Goal: Task Accomplishment & Management: Use online tool/utility

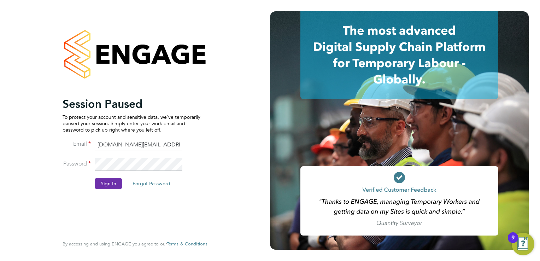
click at [112, 179] on button "Sign In" at bounding box center [108, 183] width 27 height 11
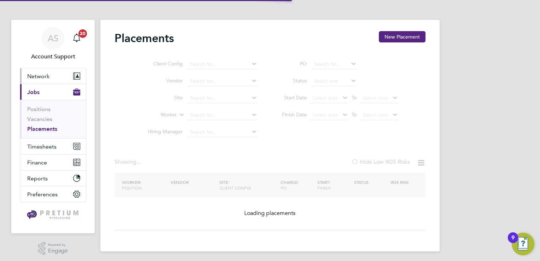
click at [55, 77] on button "Network" at bounding box center [53, 76] width 66 height 16
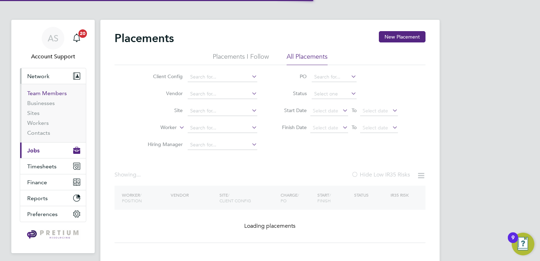
click at [41, 95] on link "Team Members" at bounding box center [47, 93] width 40 height 7
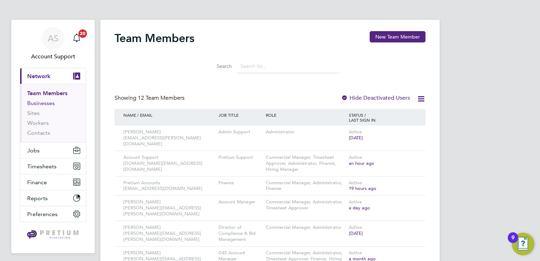
click at [51, 106] on link "Businesses" at bounding box center [41, 103] width 28 height 7
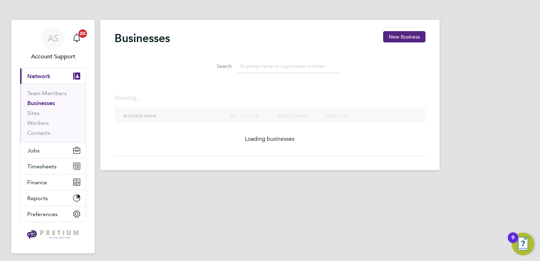
click at [259, 70] on input at bounding box center [288, 66] width 103 height 14
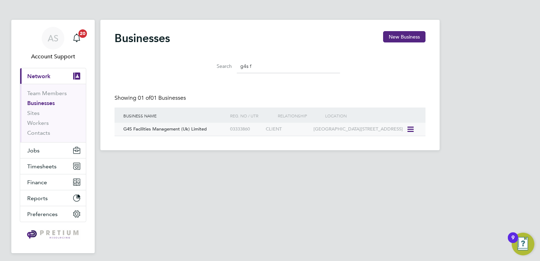
type input "g4s f"
click at [235, 135] on div "03333860" at bounding box center [246, 129] width 36 height 13
click at [59, 35] on div "AS" at bounding box center [53, 38] width 23 height 23
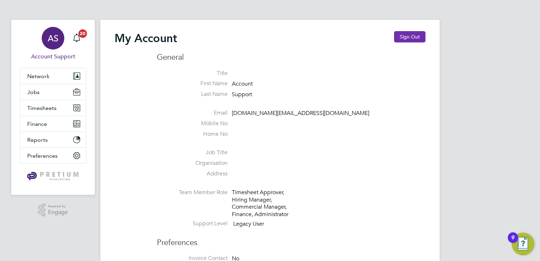
click at [420, 36] on button "Sign Out" at bounding box center [409, 36] width 31 height 11
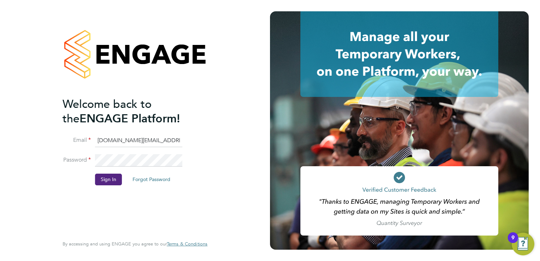
click at [122, 142] on input "[DOMAIN_NAME][EMAIL_ADDRESS][DOMAIN_NAME]" at bounding box center [138, 140] width 87 height 13
type input "[EMAIL_ADDRESS][DOMAIN_NAME]"
click at [110, 178] on button "Sign In" at bounding box center [108, 179] width 27 height 11
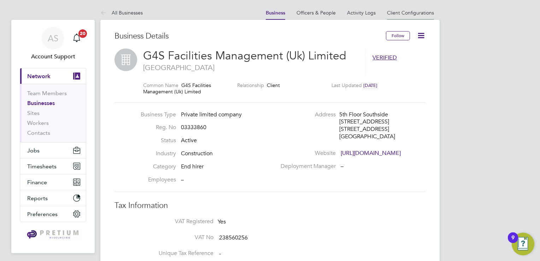
click at [413, 13] on link "Client Configurations" at bounding box center [410, 13] width 47 height 6
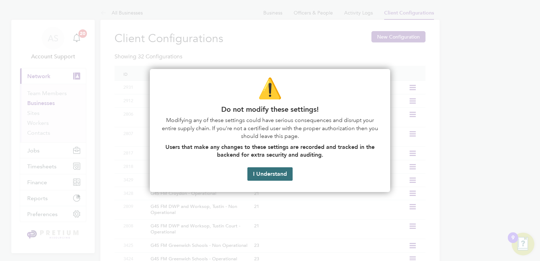
click at [274, 173] on button "I Understand" at bounding box center [269, 173] width 45 height 13
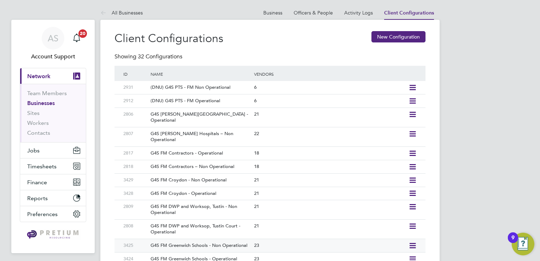
click at [394, 239] on div "23" at bounding box center [329, 245] width 154 height 13
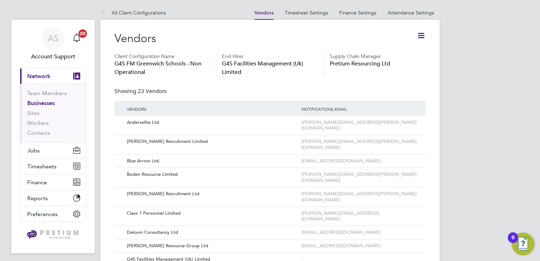
click at [419, 35] on icon at bounding box center [421, 35] width 9 height 9
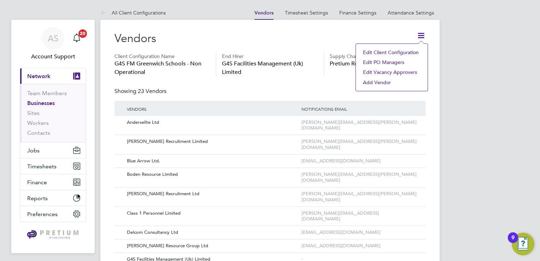
click at [378, 52] on li "Edit Client Configuration" at bounding box center [392, 52] width 65 height 10
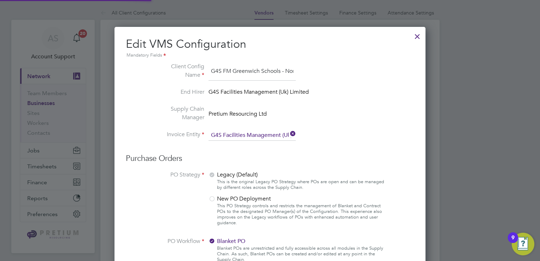
scroll to position [0, 35]
click at [416, 34] on div at bounding box center [417, 34] width 13 height 13
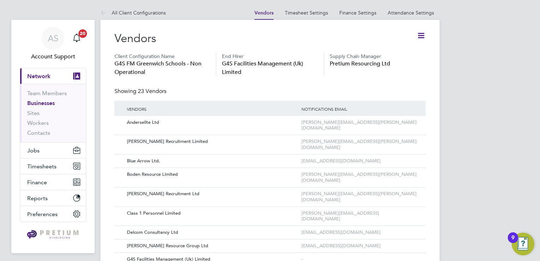
click at [420, 35] on icon at bounding box center [421, 35] width 9 height 9
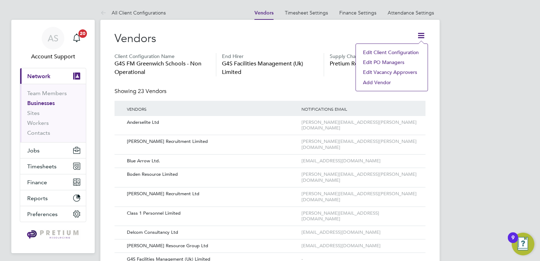
click at [379, 71] on li "Edit Vacancy Approvers" at bounding box center [392, 72] width 65 height 10
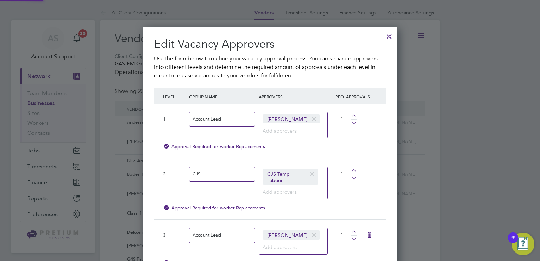
scroll to position [331, 255]
click at [309, 118] on span at bounding box center [314, 118] width 10 height 13
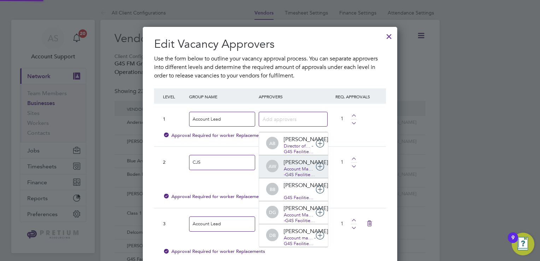
scroll to position [7, 41]
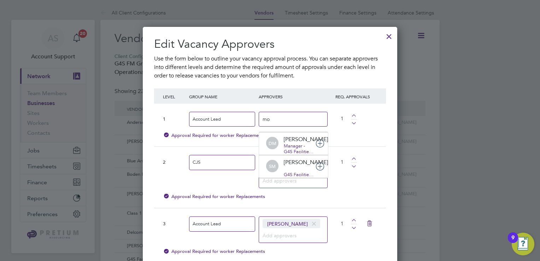
type input "mo"
click at [390, 36] on div at bounding box center [389, 34] width 13 height 13
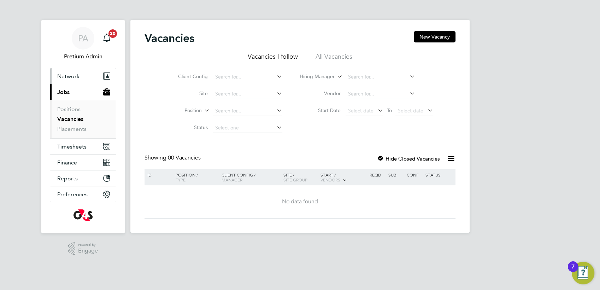
click at [83, 80] on button "Network" at bounding box center [83, 76] width 66 height 16
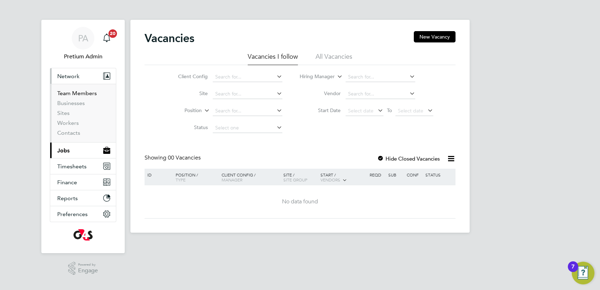
click at [65, 93] on link "Team Members" at bounding box center [77, 93] width 40 height 7
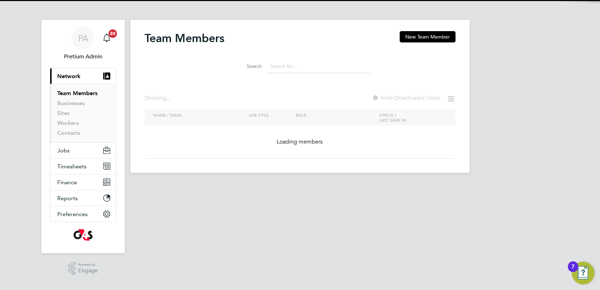
click at [291, 68] on input at bounding box center [318, 66] width 103 height 14
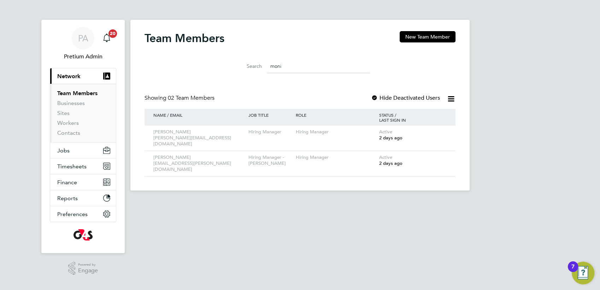
type input "moni"
click at [437, 131] on icon at bounding box center [440, 132] width 7 height 8
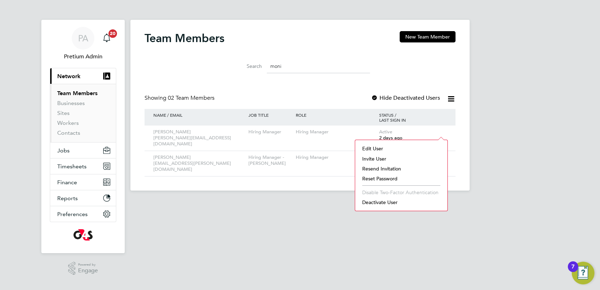
click at [378, 148] on li "Edit User" at bounding box center [401, 149] width 85 height 10
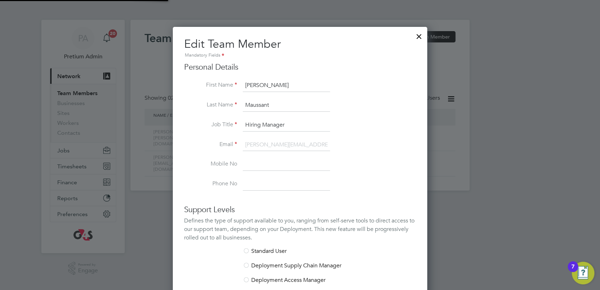
scroll to position [423, 255]
click at [357, 159] on li "Mobile No" at bounding box center [300, 168] width 232 height 20
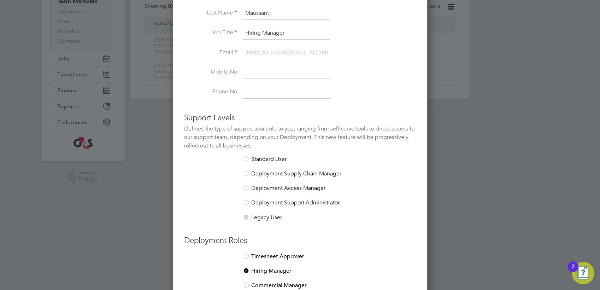
scroll to position [160, 0]
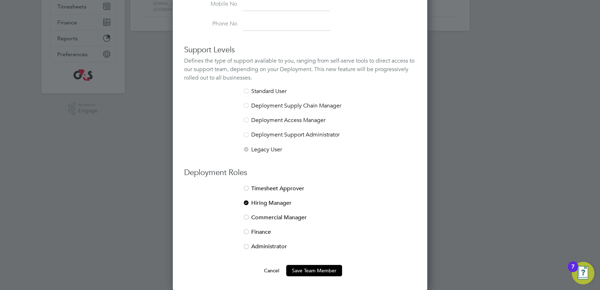
click at [282, 219] on li "Commercial Manager" at bounding box center [300, 221] width 232 height 14
click at [268, 203] on li "Hiring Manager" at bounding box center [300, 206] width 232 height 14
click at [308, 270] on button "Save Team Member" at bounding box center [314, 270] width 56 height 11
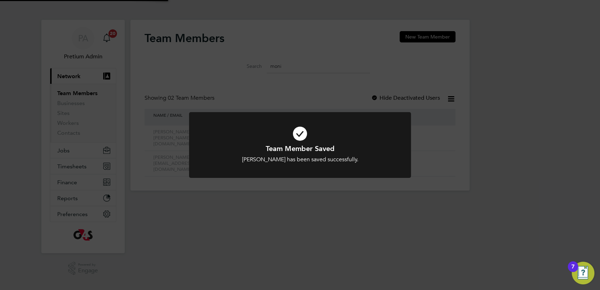
scroll to position [0, 0]
click at [211, 36] on div "Team Member Saved Monique Maussant has been saved successfully. Cancel Okay" at bounding box center [300, 145] width 600 height 290
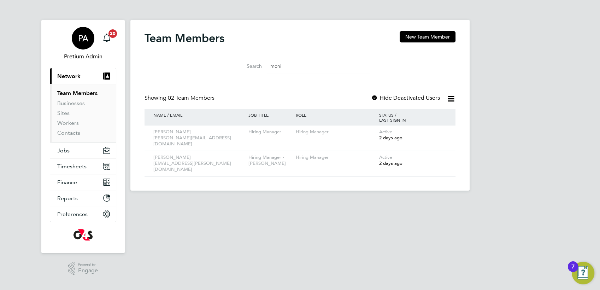
click at [74, 40] on div "PA" at bounding box center [83, 38] width 23 height 23
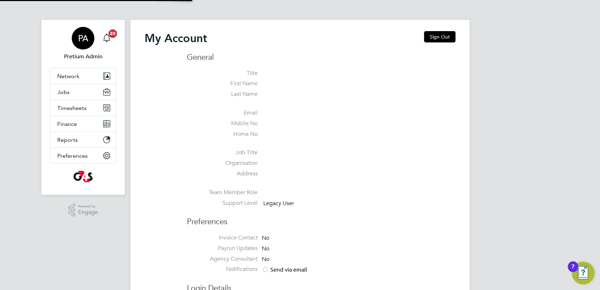
type input "g4sess@pretiumresourcing.co.uk"
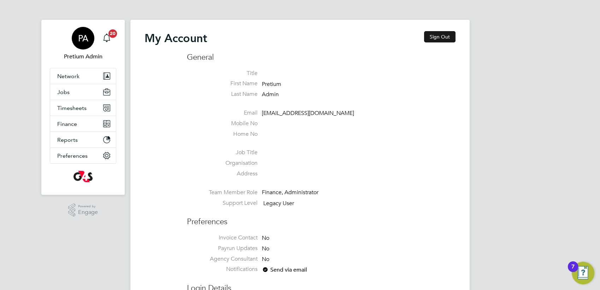
click at [445, 36] on button "Sign Out" at bounding box center [439, 36] width 31 height 11
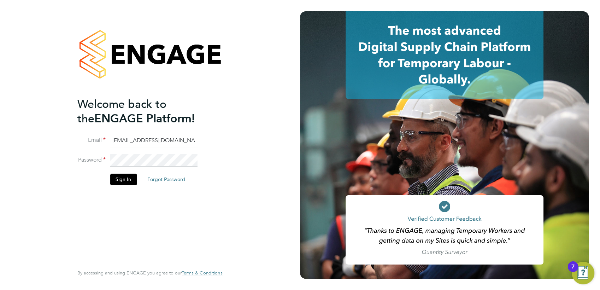
click at [145, 147] on li "Email g4sess@pretiumresourcing.co.uk" at bounding box center [146, 144] width 138 height 20
click at [141, 145] on input "g4sess@pretiumresourcing.co.uk" at bounding box center [153, 140] width 87 height 13
type input "account.support@pretiumresourcing.co.uk"
click at [122, 174] on button "Sign In" at bounding box center [123, 179] width 27 height 11
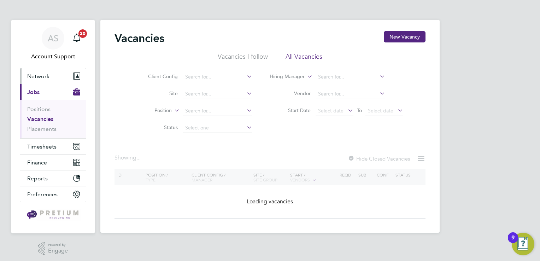
click at [47, 77] on span "Network" at bounding box center [38, 76] width 22 height 7
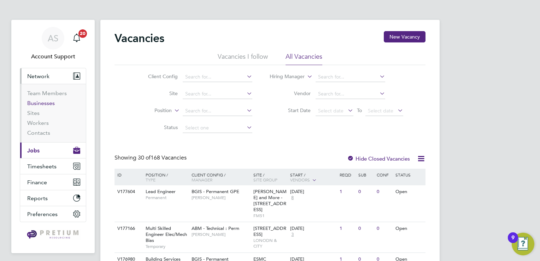
click at [47, 103] on link "Businesses" at bounding box center [41, 103] width 28 height 7
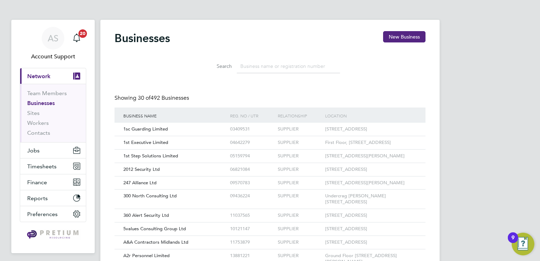
click at [263, 66] on input at bounding box center [288, 66] width 103 height 14
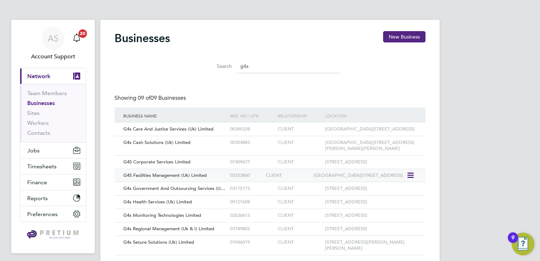
type input "g4s"
click at [220, 181] on div "G4S Facilities Management (Uk) Limited" at bounding box center [175, 175] width 107 height 13
click at [223, 178] on div "G4S Facilities Management (Uk) Limited" at bounding box center [175, 175] width 107 height 13
click at [45, 40] on div "AS" at bounding box center [53, 38] width 23 height 23
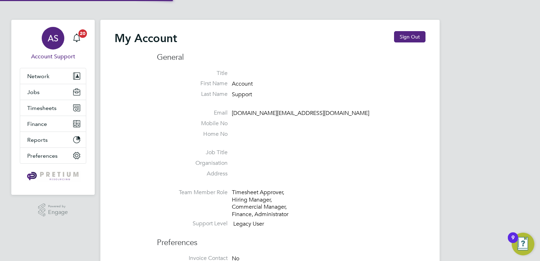
type input "[EMAIL_ADDRESS][DOMAIN_NAME]"
click at [404, 37] on button "Sign Out" at bounding box center [409, 36] width 31 height 11
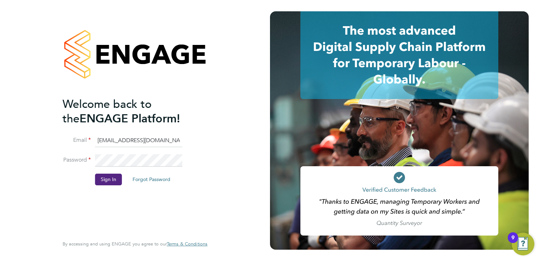
click at [126, 136] on input "[EMAIL_ADDRESS][DOMAIN_NAME]" at bounding box center [138, 140] width 87 height 13
type input "ncc@pretiumresourcing.co.uk"
click at [104, 183] on button "Sign In" at bounding box center [108, 179] width 27 height 11
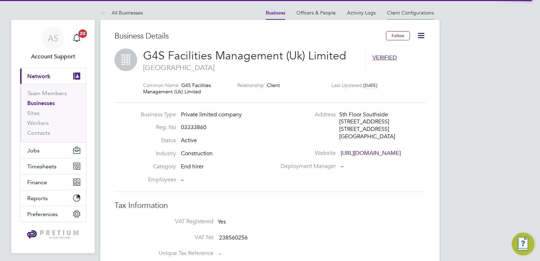
click at [410, 16] on li "Client Configurations" at bounding box center [410, 13] width 47 height 14
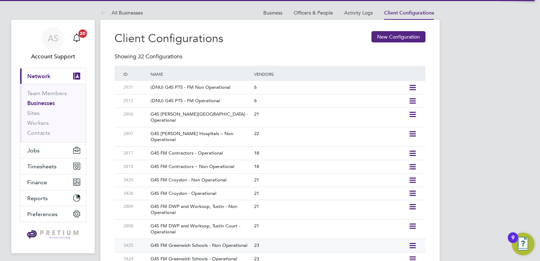
click at [354, 239] on div "23" at bounding box center [329, 245] width 154 height 13
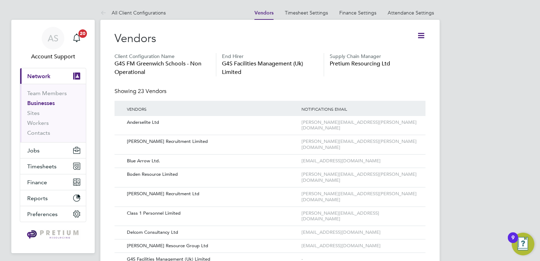
click at [421, 31] on icon at bounding box center [421, 35] width 9 height 9
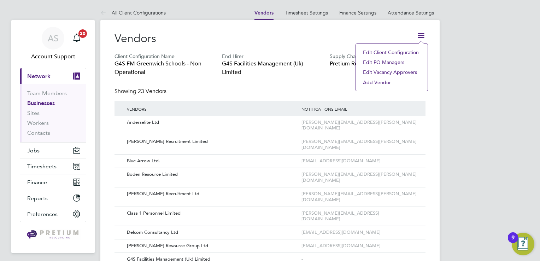
click at [380, 71] on li "Edit Vacancy Approvers" at bounding box center [392, 72] width 65 height 10
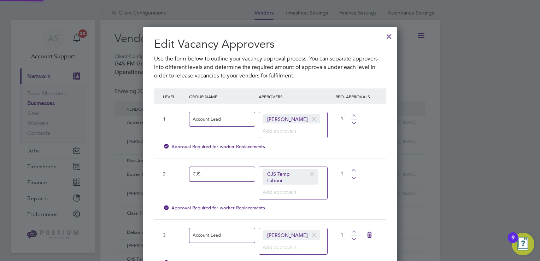
scroll to position [331, 255]
click at [309, 120] on span at bounding box center [314, 118] width 10 height 13
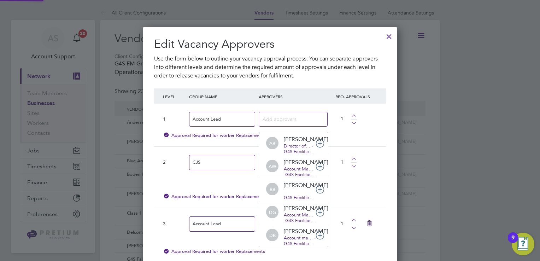
scroll to position [0, 0]
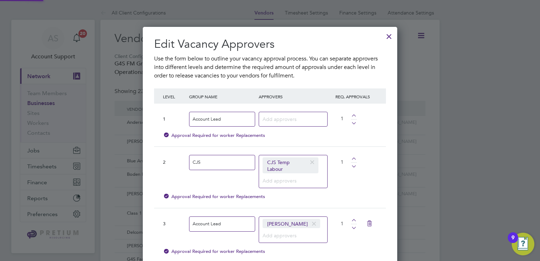
click at [285, 123] on div at bounding box center [293, 119] width 69 height 15
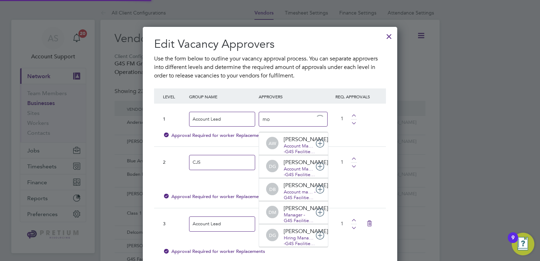
type input "mon"
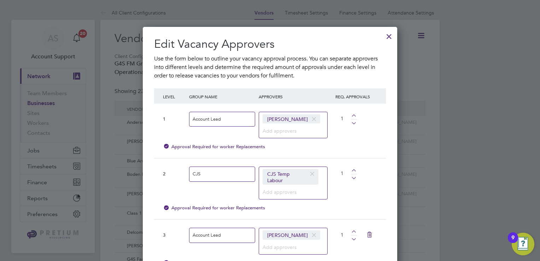
click at [389, 173] on div "Edit Vacancy Approvers Use the form below to outline your vacancy approval proc…" at bounding box center [270, 193] width 255 height 332
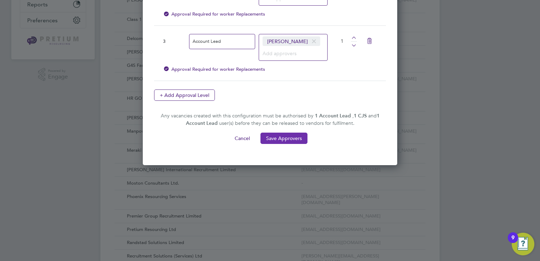
click at [285, 144] on button "Save Approvers" at bounding box center [284, 138] width 47 height 11
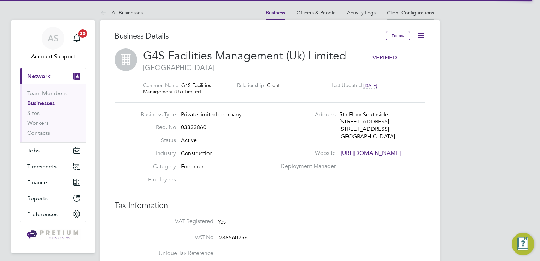
click at [407, 18] on li "Client Configurations" at bounding box center [410, 13] width 47 height 14
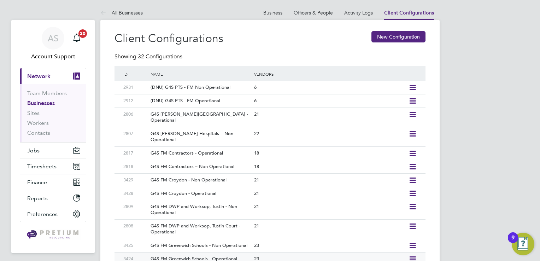
click at [320, 252] on div "23" at bounding box center [329, 258] width 154 height 13
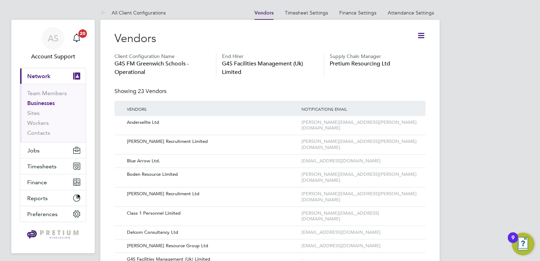
click at [419, 38] on icon at bounding box center [421, 35] width 9 height 9
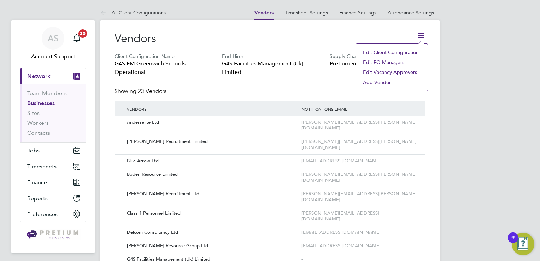
click at [368, 73] on li "Edit Vacancy Approvers" at bounding box center [392, 72] width 65 height 10
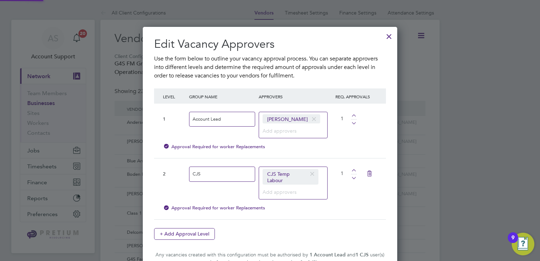
scroll to position [276, 255]
click at [309, 118] on span at bounding box center [314, 118] width 10 height 13
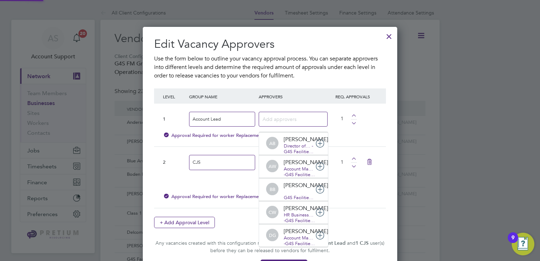
scroll to position [0, 0]
click at [282, 121] on input at bounding box center [291, 118] width 56 height 9
type input "mon"
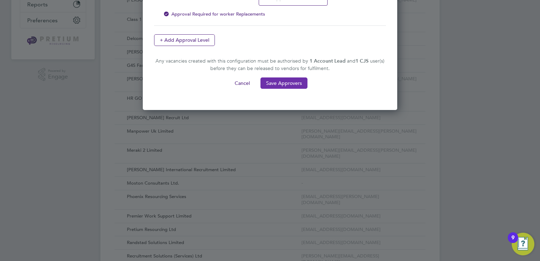
click at [284, 88] on button "Save Approvers" at bounding box center [284, 82] width 47 height 11
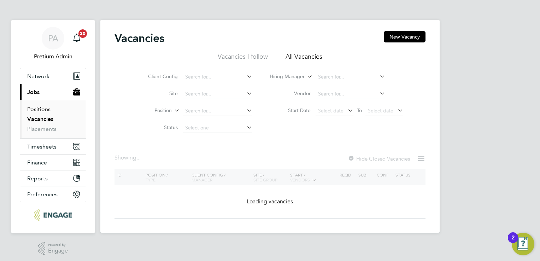
click at [41, 108] on link "Positions" at bounding box center [38, 109] width 23 height 7
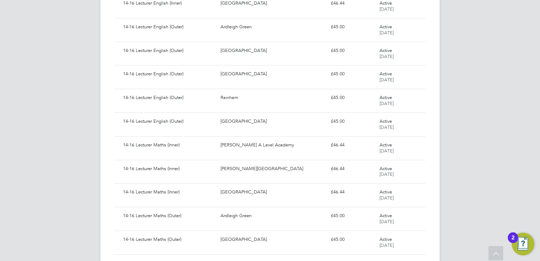
scroll to position [621, 0]
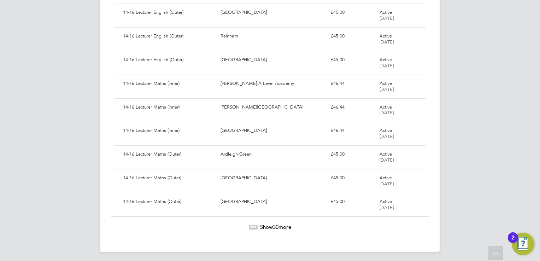
click at [272, 227] on span "Show 30 more" at bounding box center [275, 226] width 31 height 7
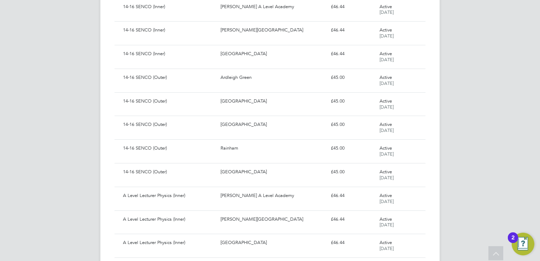
scroll to position [1327, 0]
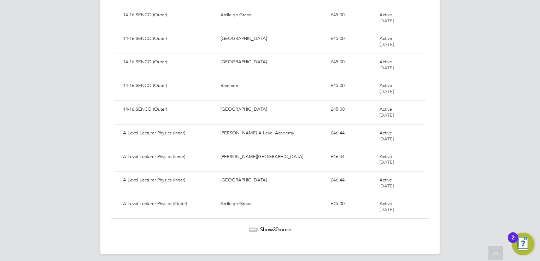
click at [272, 227] on span "Show 30 more" at bounding box center [275, 229] width 31 height 7
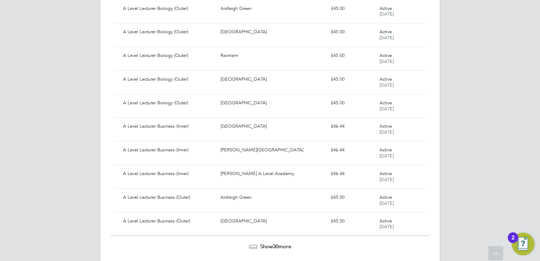
scroll to position [2033, 0]
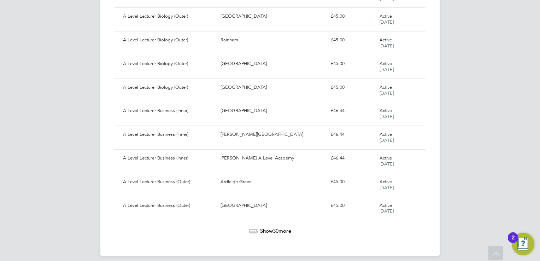
click at [252, 229] on icon at bounding box center [253, 230] width 2 height 2
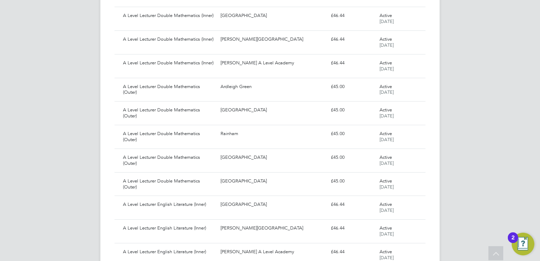
scroll to position [2739, 0]
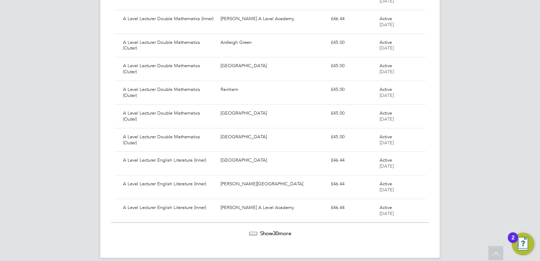
click at [252, 231] on icon at bounding box center [253, 232] width 2 height 2
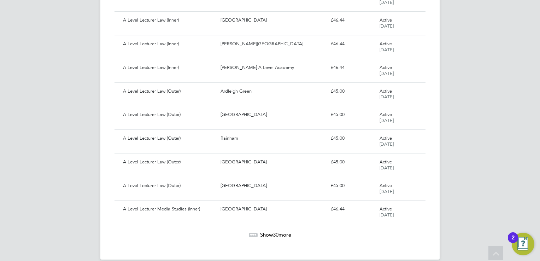
click at [252, 233] on icon at bounding box center [253, 234] width 2 height 2
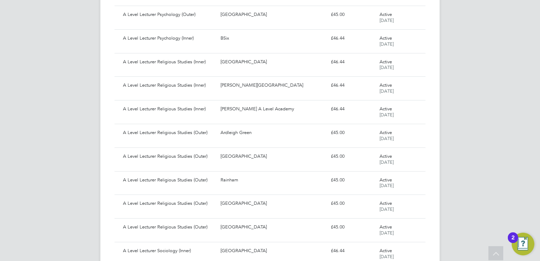
scroll to position [4152, 0]
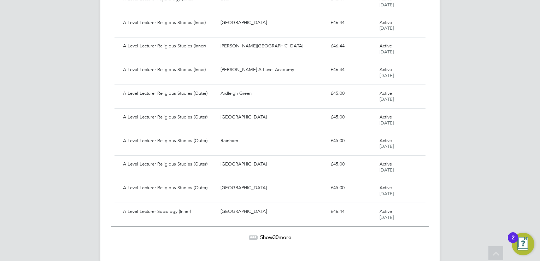
click at [252, 235] on icon at bounding box center [253, 236] width 2 height 2
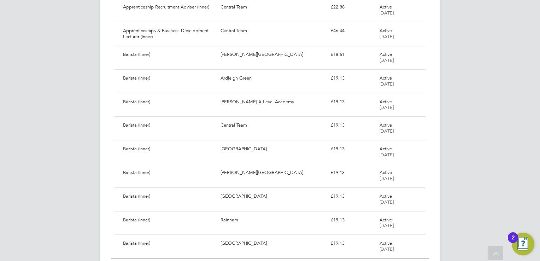
scroll to position [4859, 0]
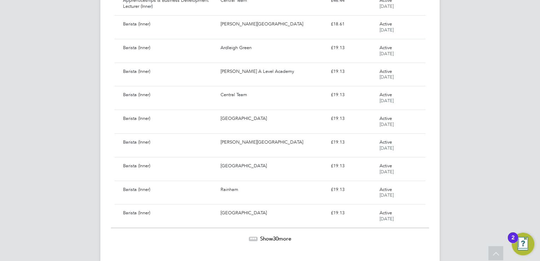
click at [252, 237] on icon at bounding box center [253, 238] width 2 height 2
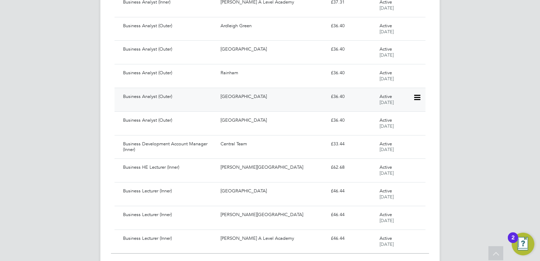
scroll to position [5565, 0]
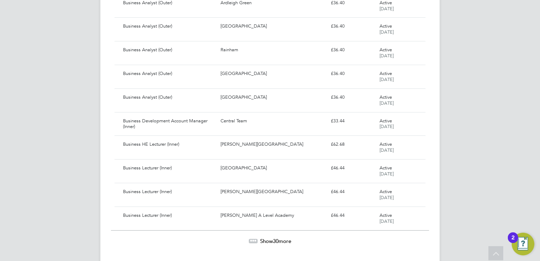
click at [255, 239] on icon at bounding box center [256, 240] width 2 height 2
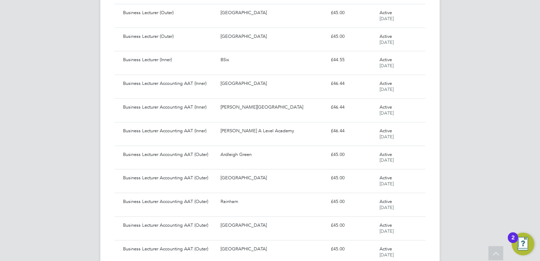
scroll to position [5848, 0]
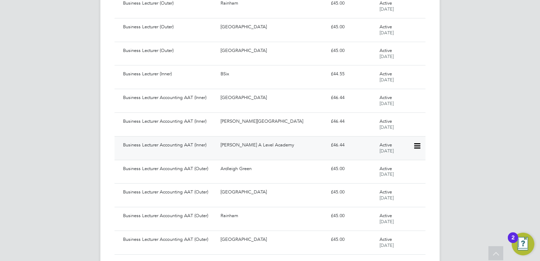
click at [275, 136] on div "Business Lecturer Accounting AAT (Inner) Attlee A Level Academy £46.44 Active 0…" at bounding box center [270, 148] width 311 height 24
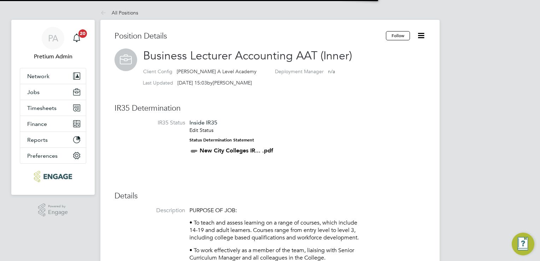
scroll to position [21, 47]
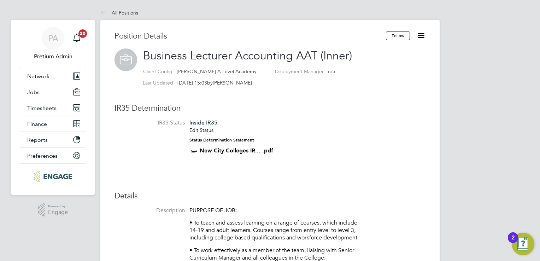
click at [423, 37] on icon at bounding box center [421, 35] width 9 height 9
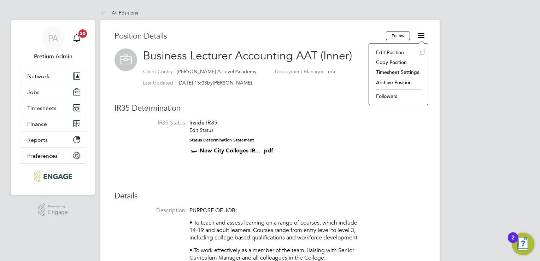
click at [387, 62] on li "Copy Position" at bounding box center [399, 62] width 52 height 10
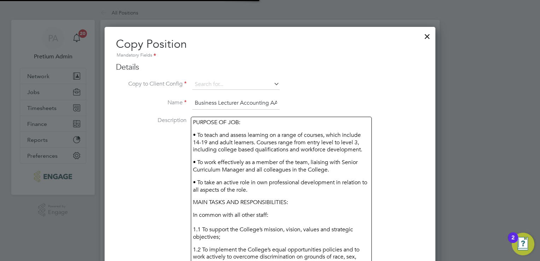
scroll to position [1301, 331]
click at [255, 103] on input "Business Lecturer Accounting AAT (Inner) - Copy" at bounding box center [235, 103] width 87 height 13
drag, startPoint x: 265, startPoint y: 102, endPoint x: 340, endPoint y: 114, distance: 76.5
click at [340, 114] on li "Name Business Lecturer Accounting AAT (Inner) - Copy" at bounding box center [270, 107] width 308 height 20
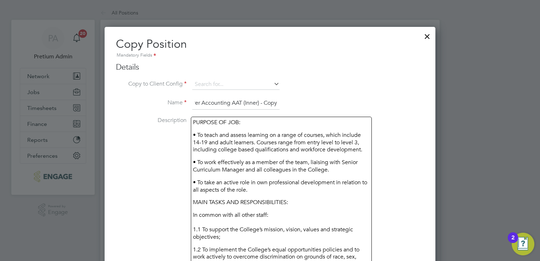
click at [264, 102] on input "Business Lecturer Accounting AAT (Inner) - Copy" at bounding box center [235, 103] width 87 height 13
drag, startPoint x: 259, startPoint y: 101, endPoint x: 363, endPoint y: 105, distance: 104.7
click at [363, 105] on li "Name Business Lecturer Accounting AAT (Inner) - Copy" at bounding box center [270, 107] width 308 height 20
type input "Business Lecturer Accounting AAT (Inner)"
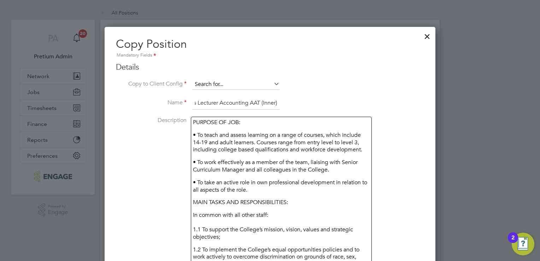
click at [238, 85] on input at bounding box center [235, 84] width 87 height 11
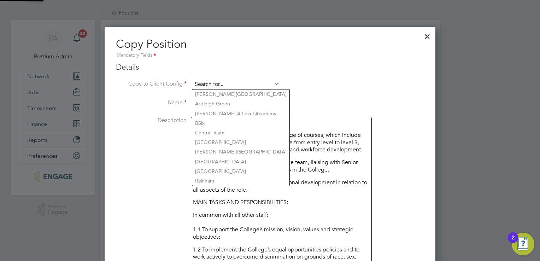
scroll to position [0, 0]
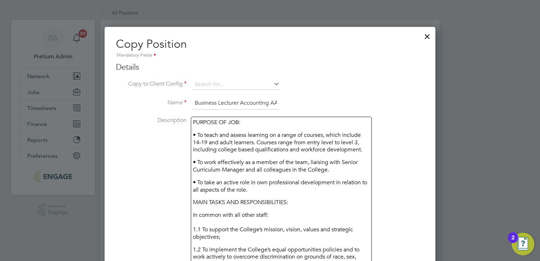
click at [230, 122] on li "BSix" at bounding box center [240, 123] width 97 height 10
type input "BSix"
click at [367, 86] on li "Copy to Client Config BSix" at bounding box center [270, 88] width 308 height 18
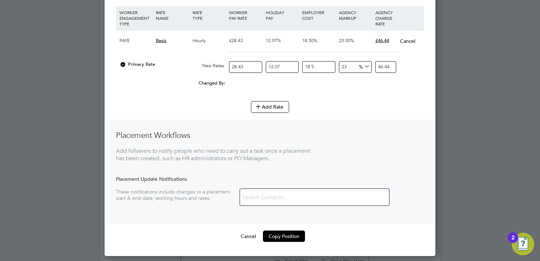
scroll to position [1132, 0]
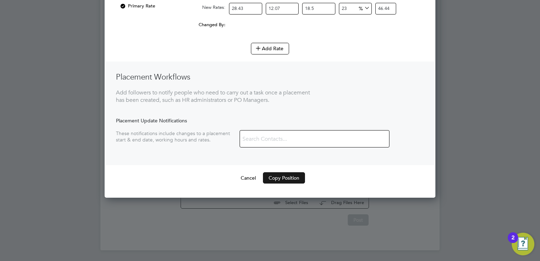
click at [275, 175] on button "Copy Position" at bounding box center [284, 177] width 42 height 11
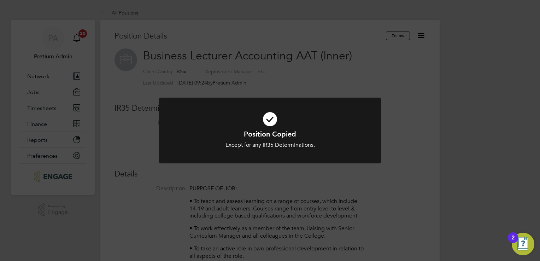
click at [295, 47] on div "Position Copied Except for any IR35 Determinations. Cancel Okay" at bounding box center [270, 130] width 540 height 261
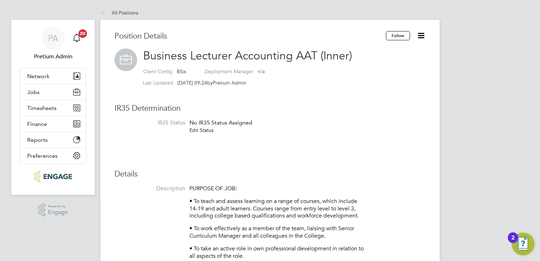
click at [204, 132] on link "Edit Status" at bounding box center [201, 130] width 24 height 6
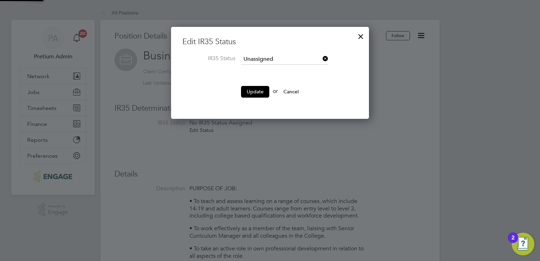
scroll to position [92, 198]
click at [263, 59] on input at bounding box center [284, 59] width 87 height 11
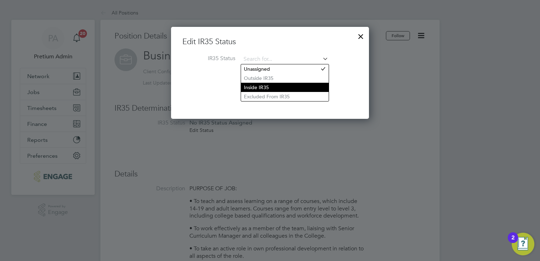
click at [261, 86] on li "Inside IR35" at bounding box center [285, 87] width 88 height 9
type input "Inside IR35"
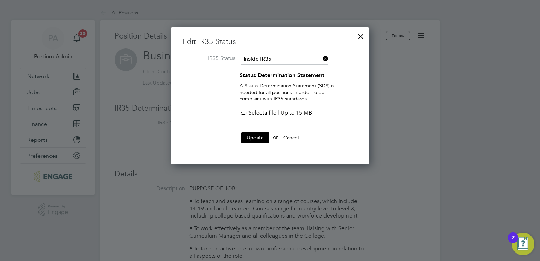
scroll to position [138, 198]
click at [253, 113] on span "Select" at bounding box center [252, 112] width 25 height 7
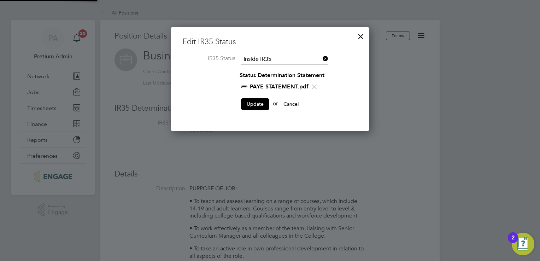
scroll to position [3, 4]
click at [253, 106] on button "Update" at bounding box center [255, 103] width 28 height 11
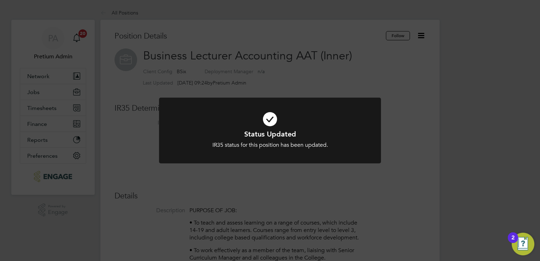
click at [276, 25] on div "Status Updated IR35 status for this position has been updated. Cancel Okay" at bounding box center [270, 130] width 540 height 261
